Goal: Find specific page/section

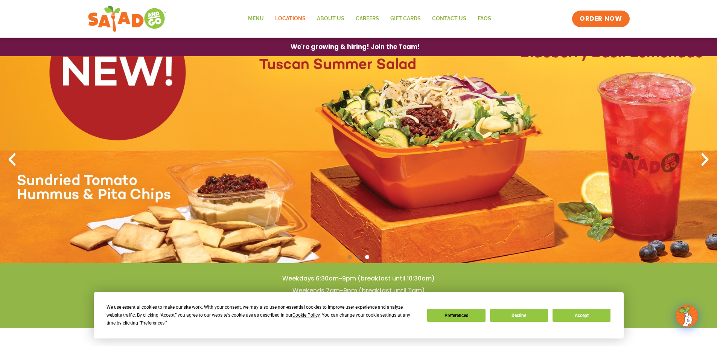
click at [293, 17] on link "Locations" at bounding box center [291, 18] width 42 height 17
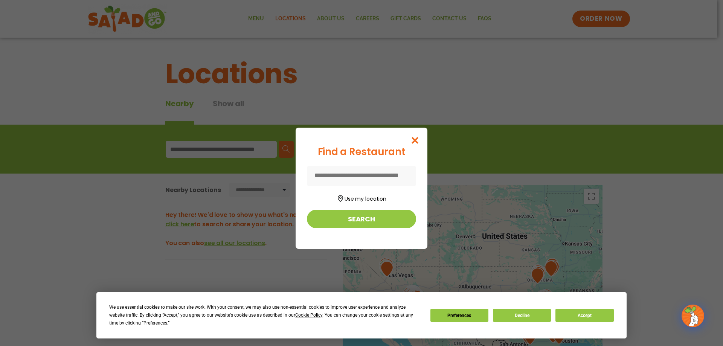
click at [323, 178] on input at bounding box center [361, 176] width 109 height 20
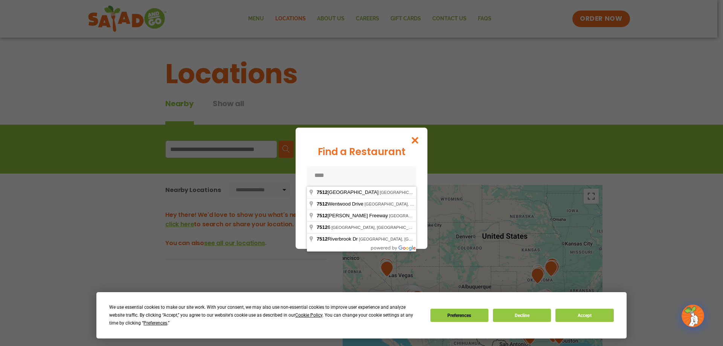
type input "*****"
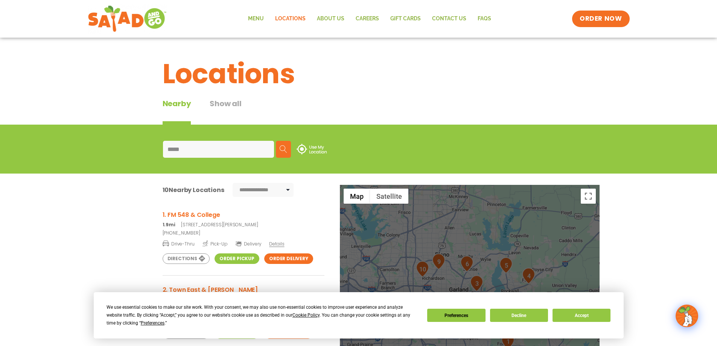
scroll to position [113, 0]
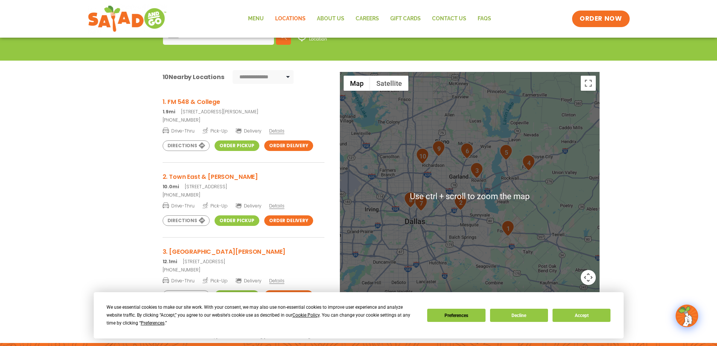
click at [481, 260] on div at bounding box center [470, 196] width 260 height 249
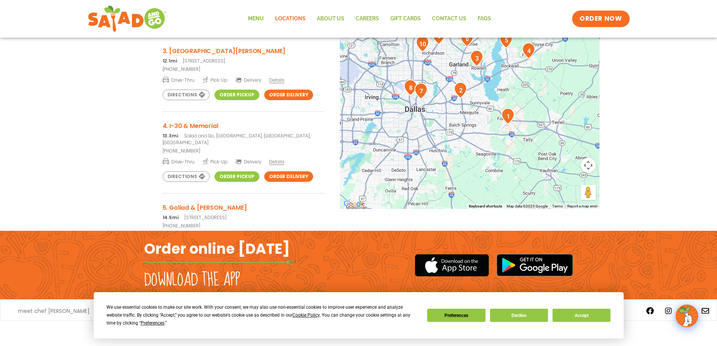
scroll to position [104, 0]
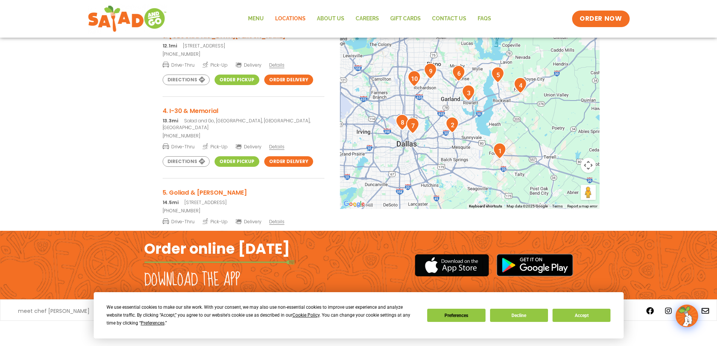
drag, startPoint x: 529, startPoint y: 148, endPoint x: 521, endPoint y: 181, distance: 34.1
click at [521, 181] on div at bounding box center [470, 84] width 260 height 249
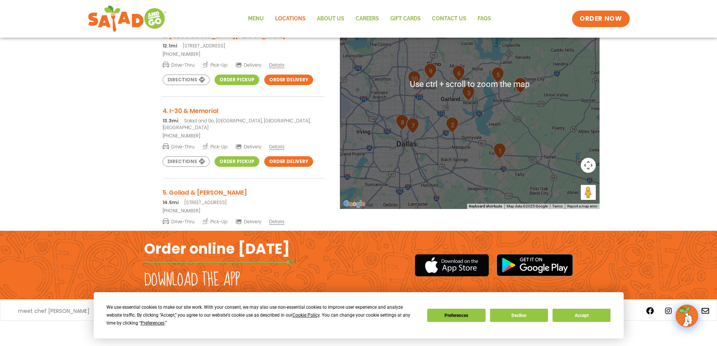
click at [651, 107] on div "**********" at bounding box center [358, 93] width 717 height 290
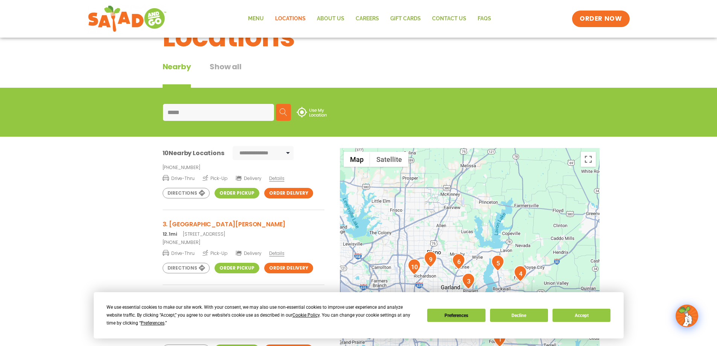
scroll to position [0, 0]
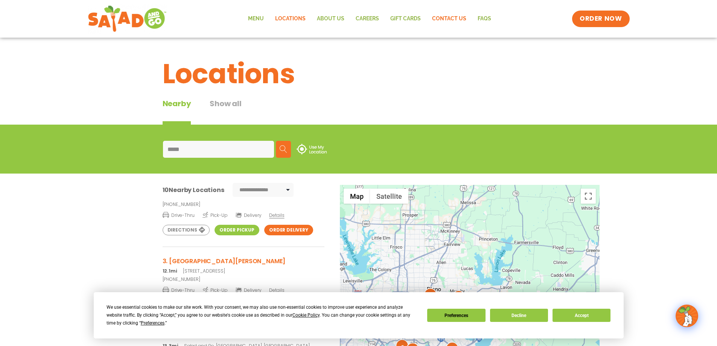
click at [451, 18] on link "Contact Us" at bounding box center [449, 18] width 46 height 17
